Goal: Information Seeking & Learning: Learn about a topic

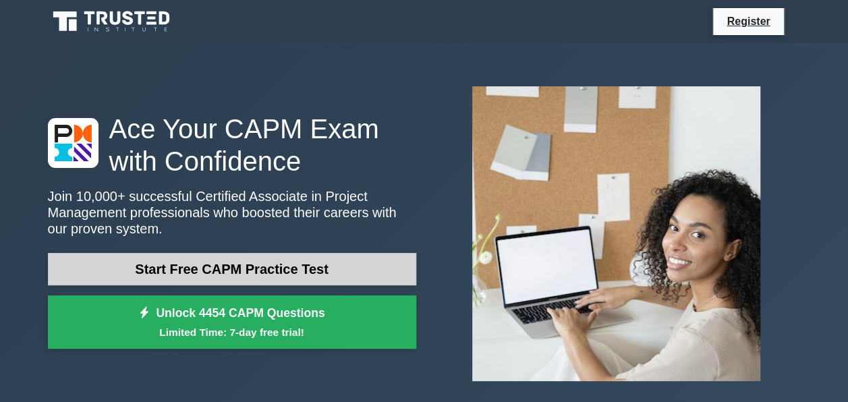
click at [188, 269] on link "Start Free CAPM Practice Test" at bounding box center [232, 269] width 369 height 32
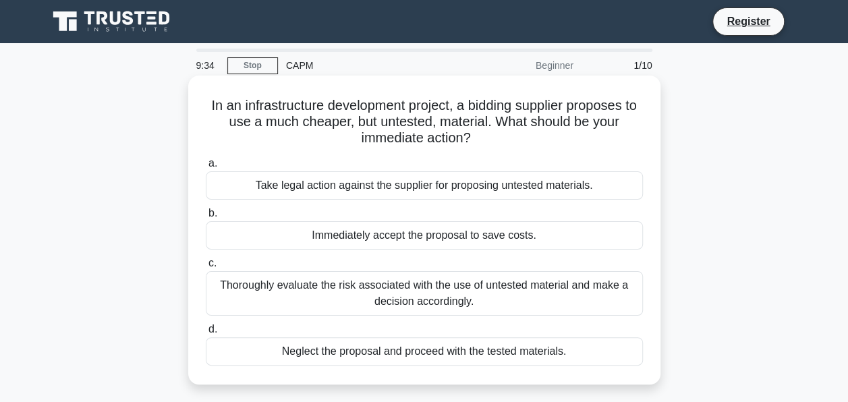
click at [541, 354] on div "Neglect the proposal and proceed with the tested materials." at bounding box center [424, 352] width 437 height 28
click at [206, 334] on input "d. Neglect the proposal and proceed with the tested materials." at bounding box center [206, 329] width 0 height 9
